Goal: Leave review/rating

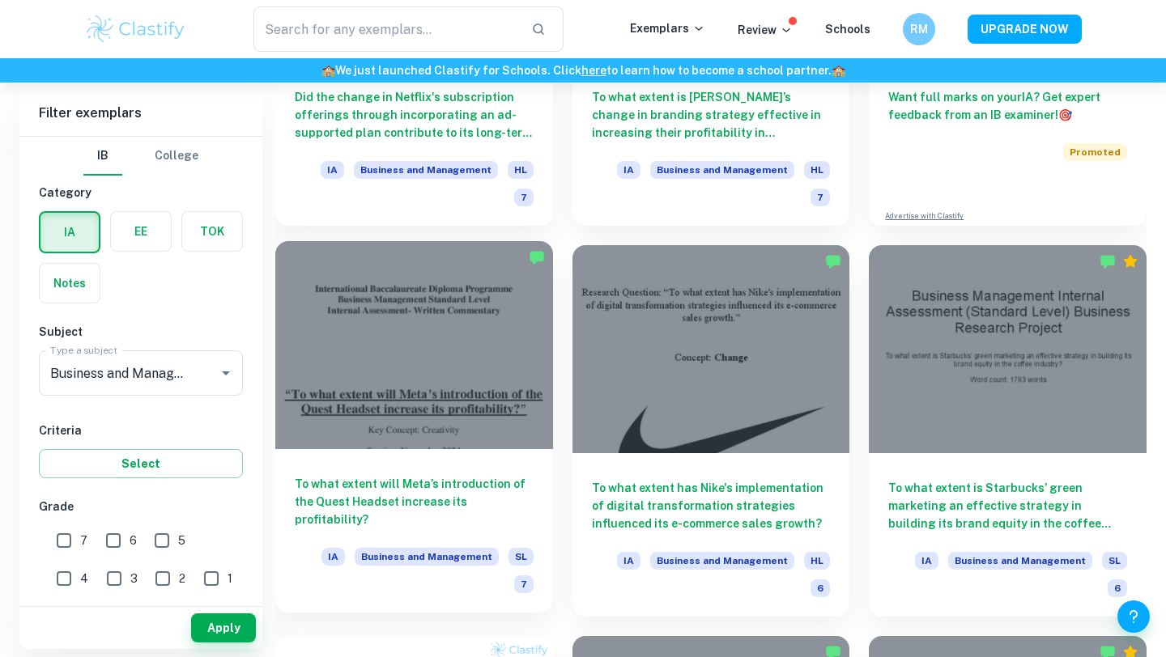
scroll to position [692, 0]
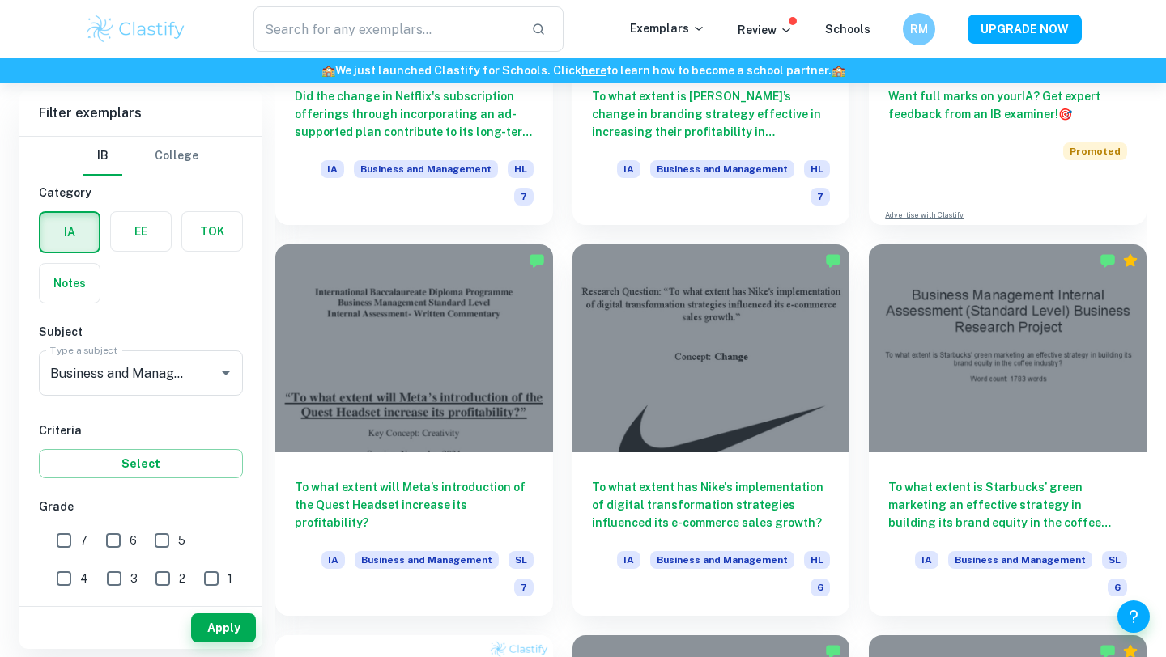
click at [63, 537] on input "7" at bounding box center [64, 540] width 32 height 32
checkbox input "true"
click at [227, 631] on button "Apply" at bounding box center [223, 628] width 65 height 29
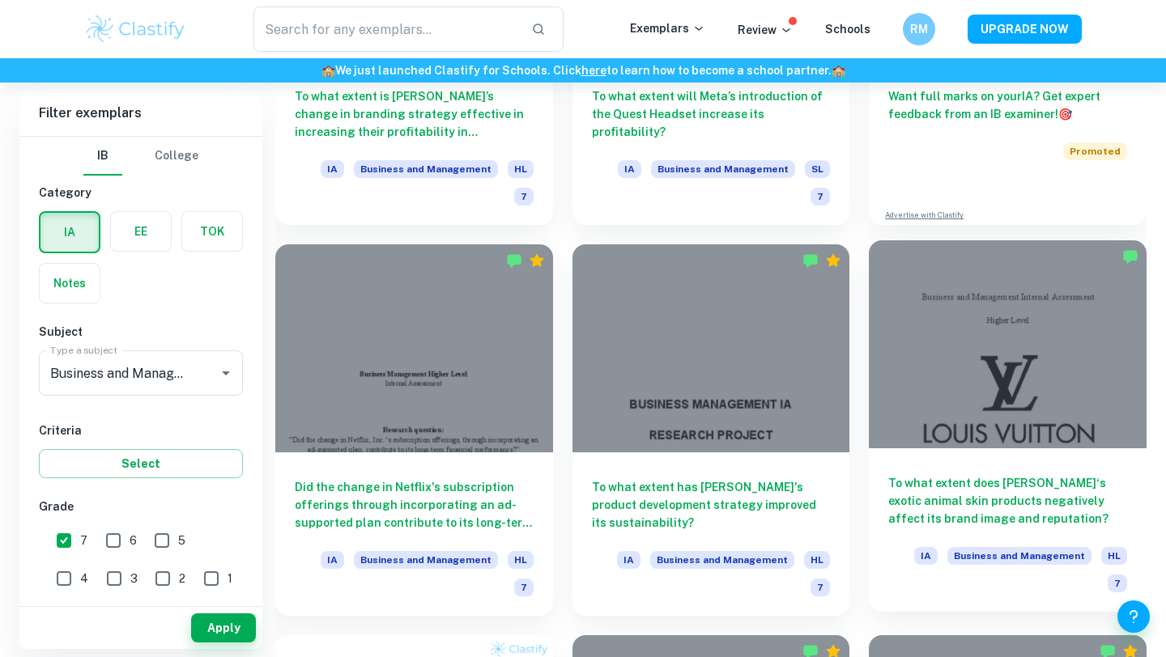
click at [1050, 316] on div at bounding box center [1007, 344] width 278 height 208
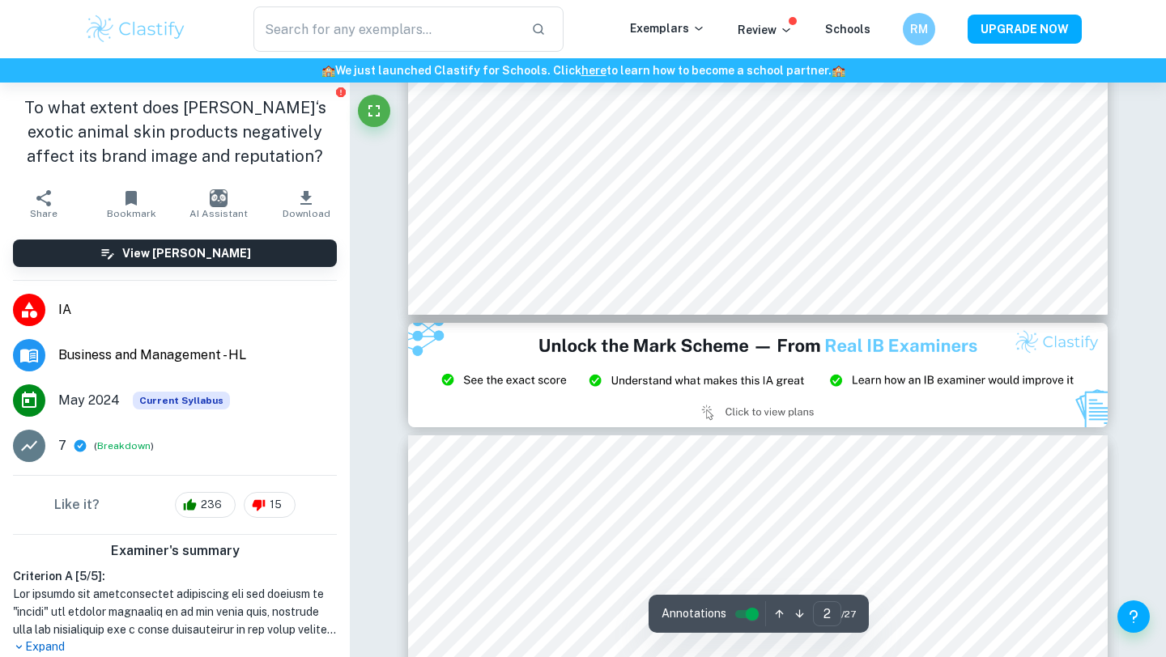
type input "3"
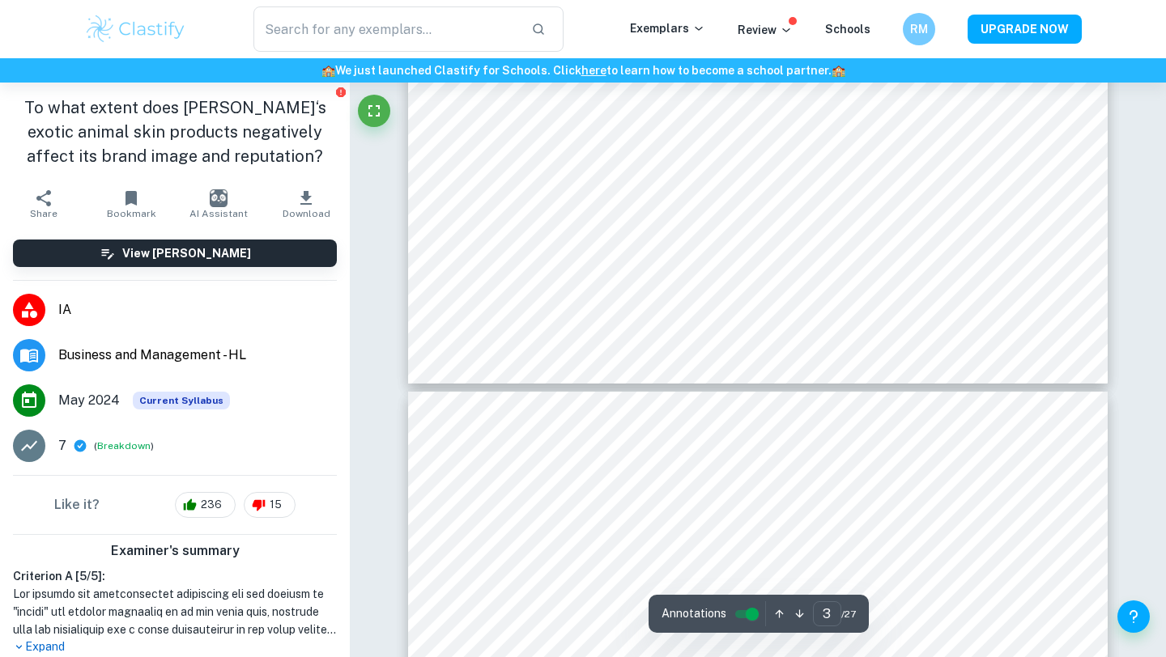
scroll to position [2673, 0]
